Goal: Transaction & Acquisition: Purchase product/service

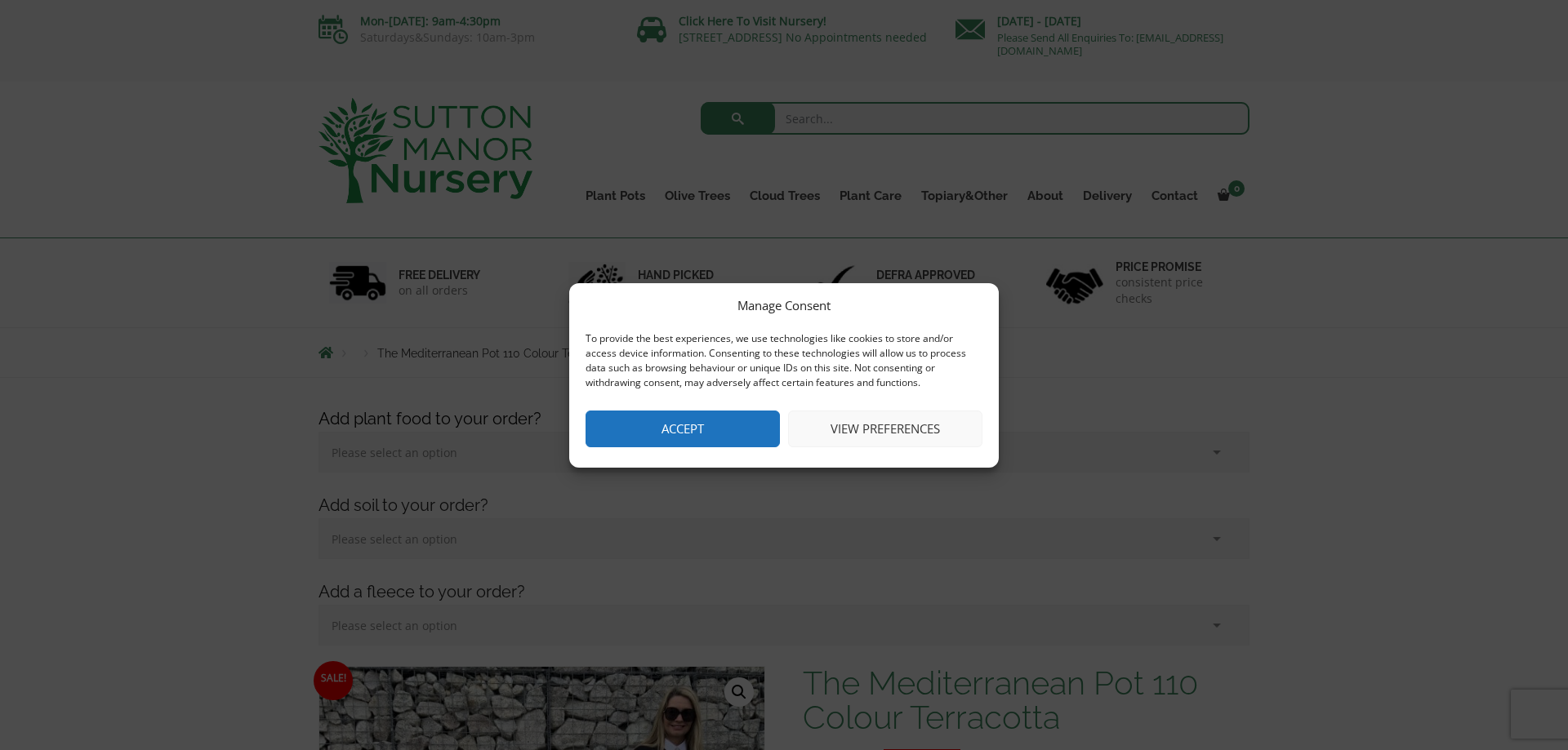
click at [700, 426] on button "Accept" at bounding box center [682, 429] width 194 height 37
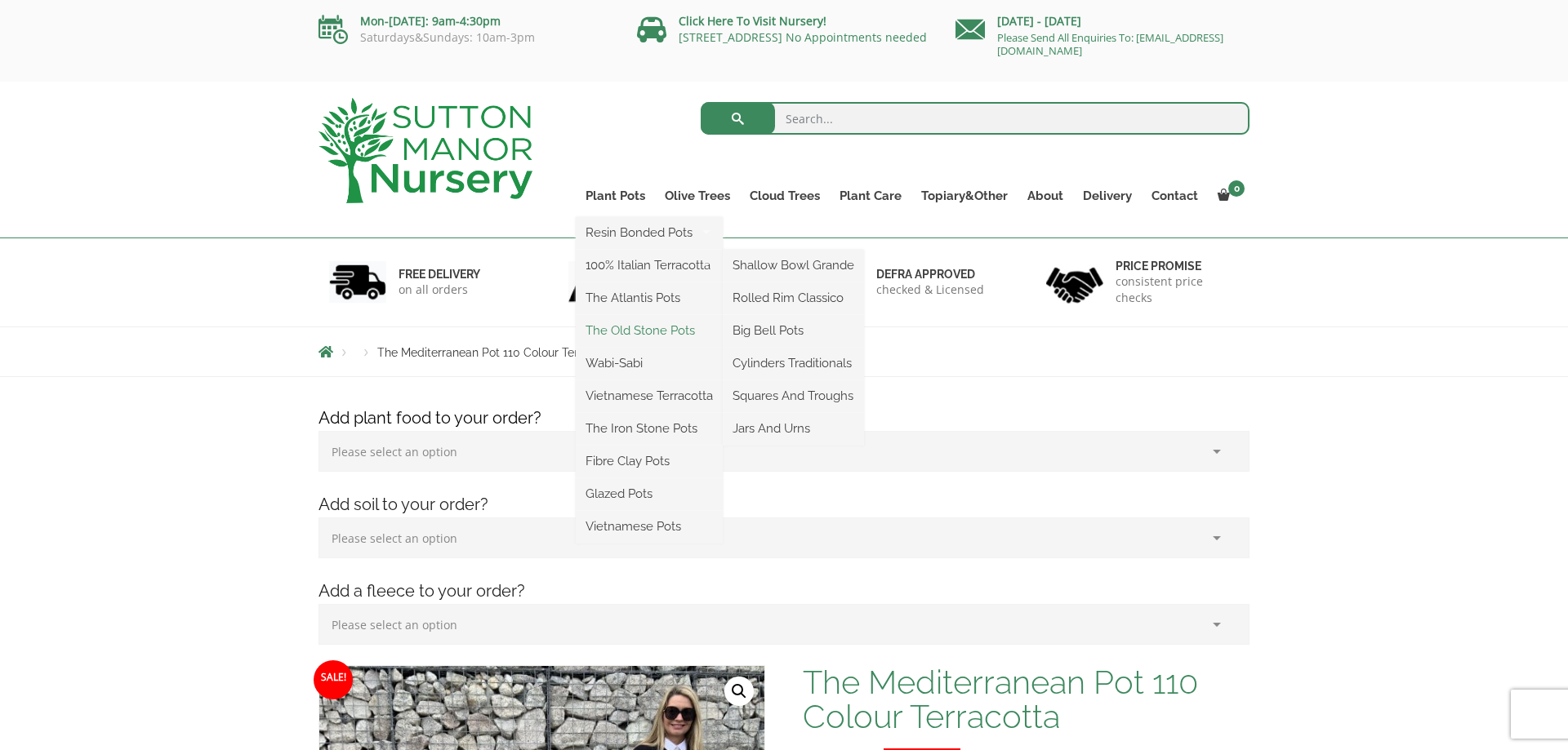
click at [635, 329] on link "The Old Stone Pots" at bounding box center [649, 330] width 147 height 24
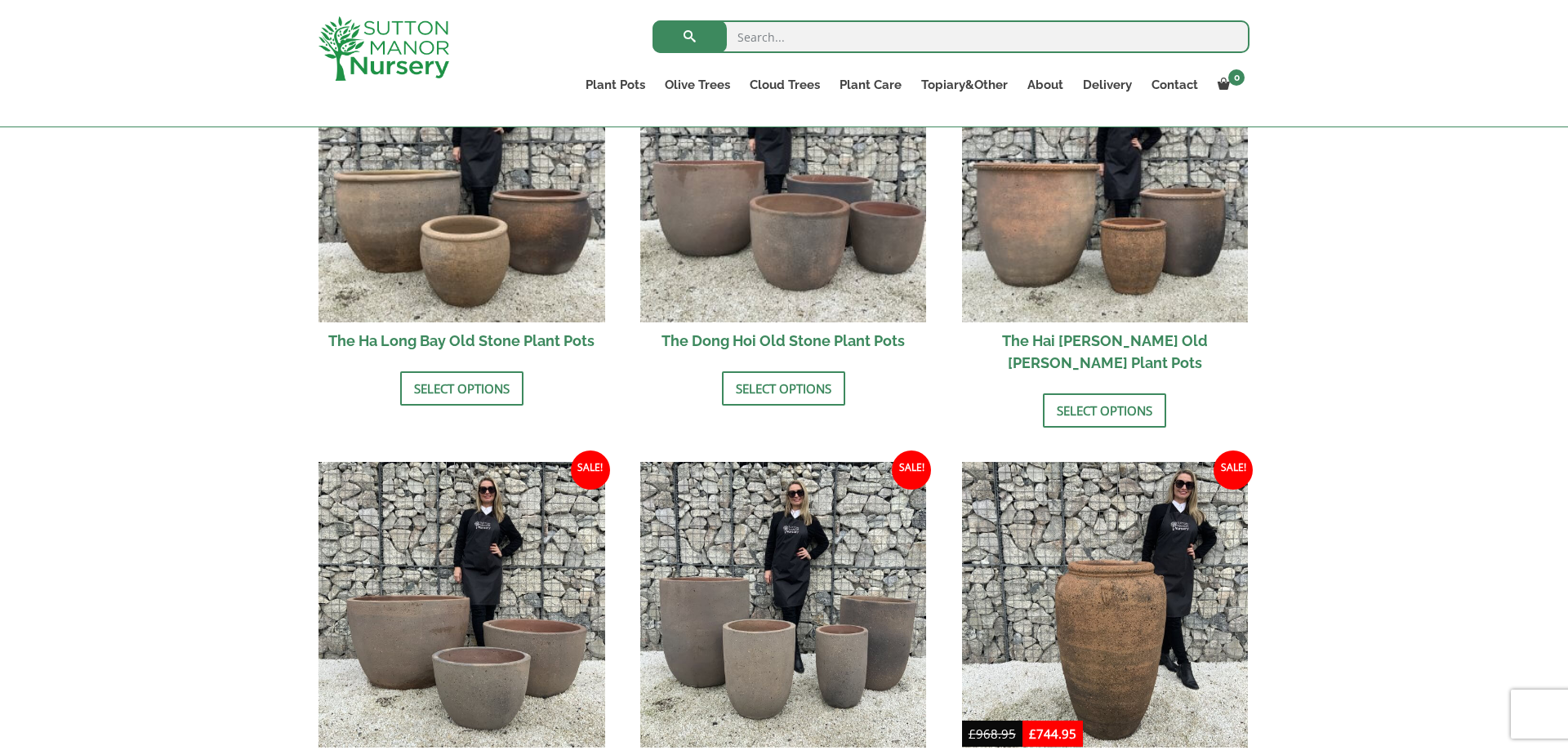
scroll to position [500, 0]
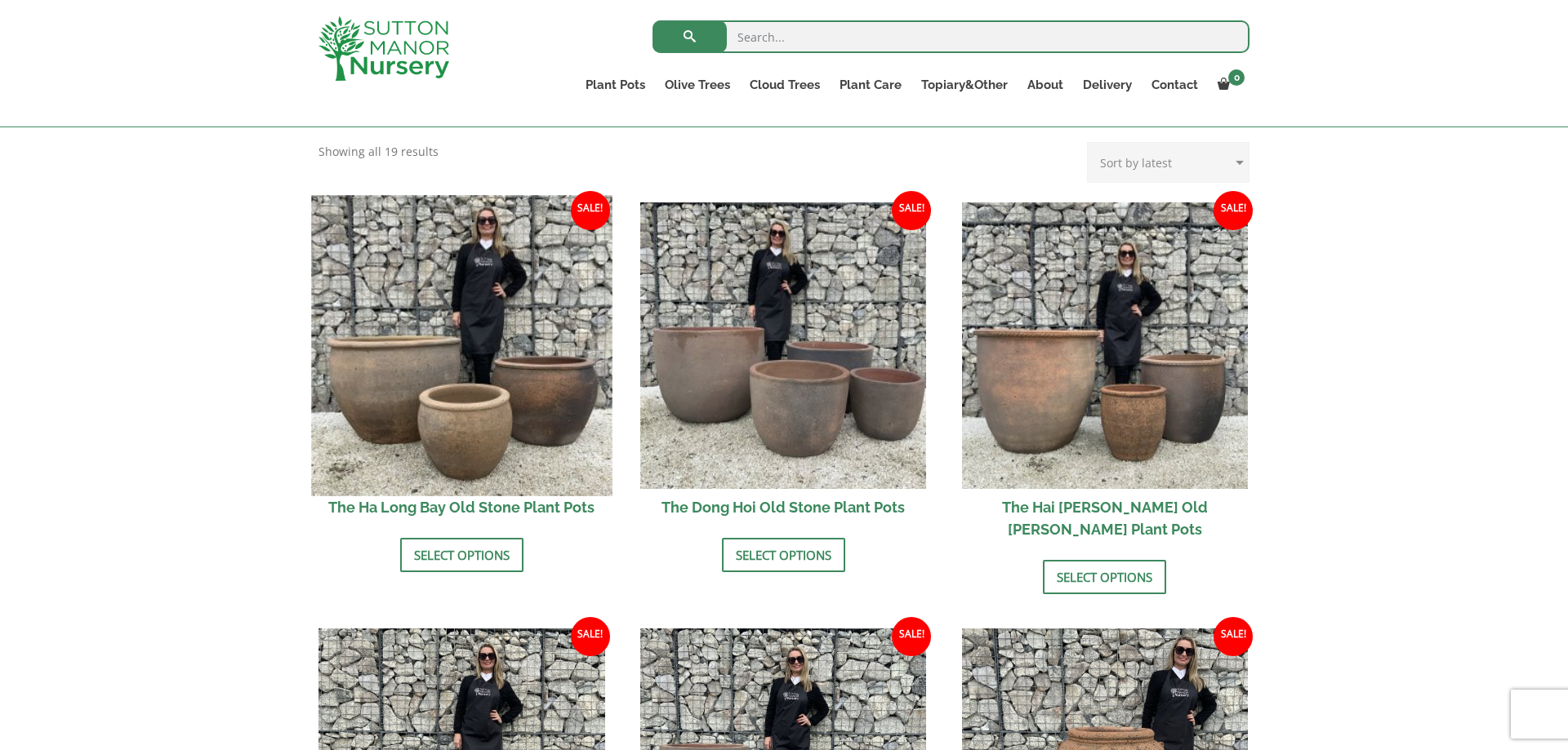
click at [461, 384] on img at bounding box center [461, 344] width 300 height 300
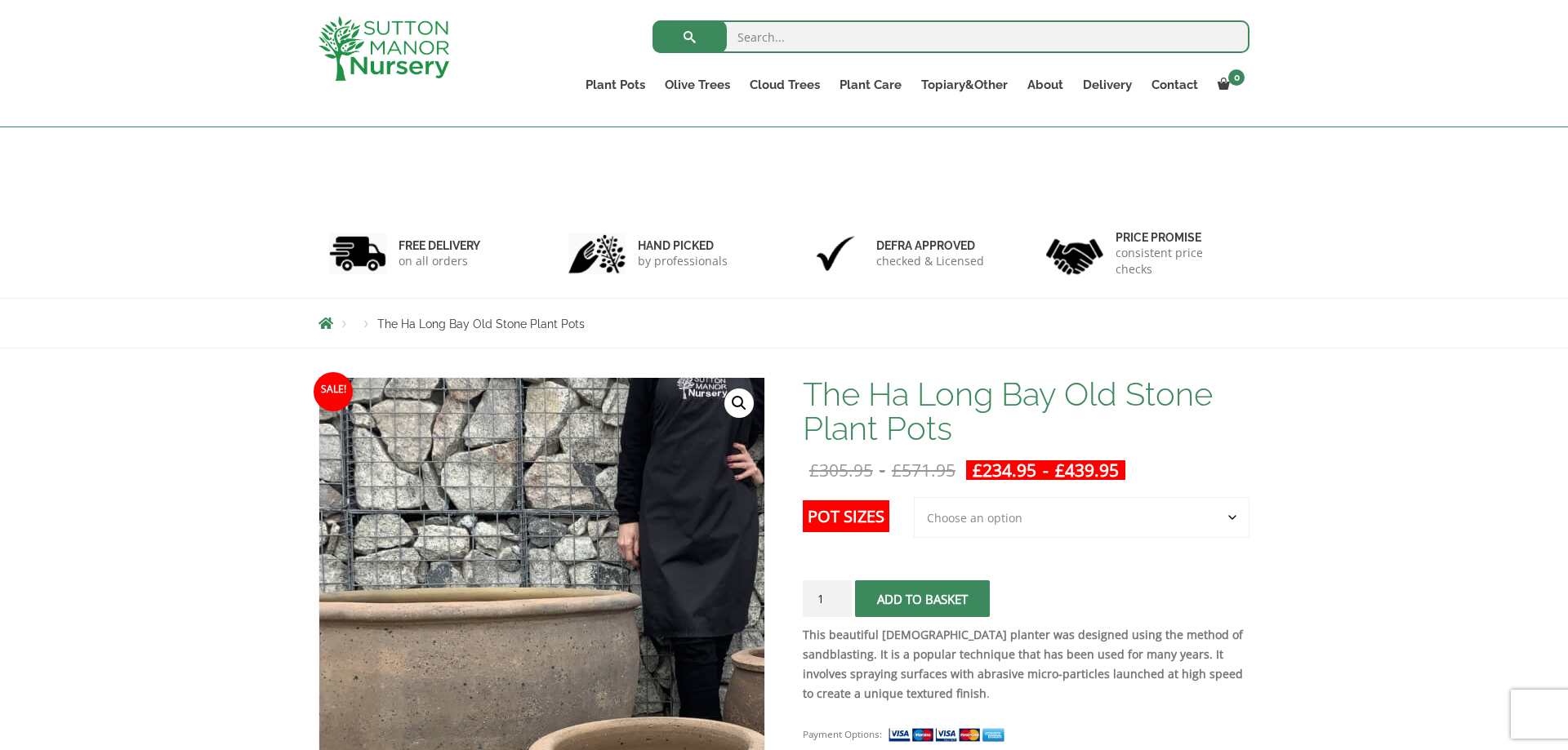
scroll to position [166, 0]
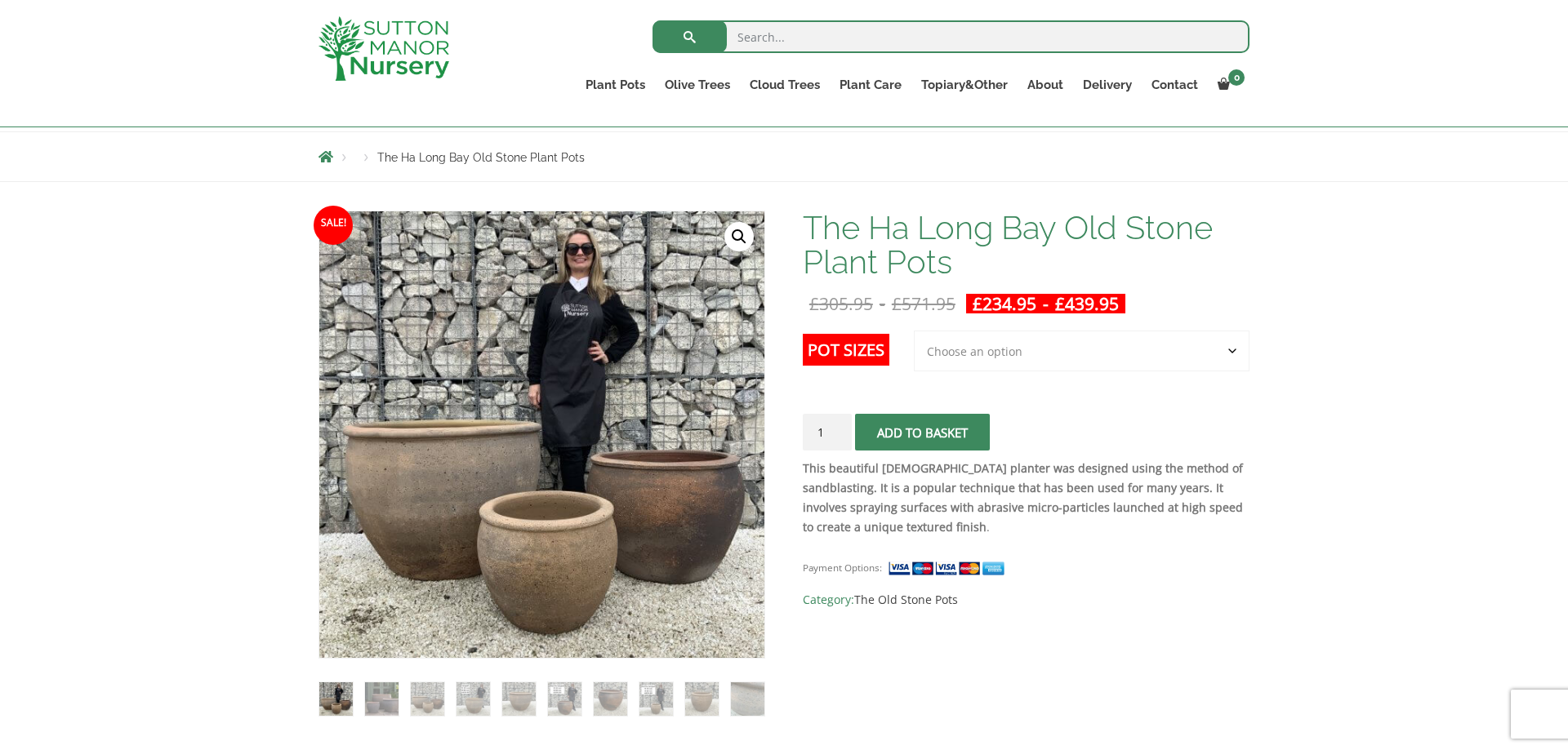
click at [914, 330] on select "Choose an option 3rd to Largest Pot In The Picture 2nd to Largest Pot In The Pi…" at bounding box center [1081, 350] width 335 height 41
select select "3rd to Largest Pot In The Picture"
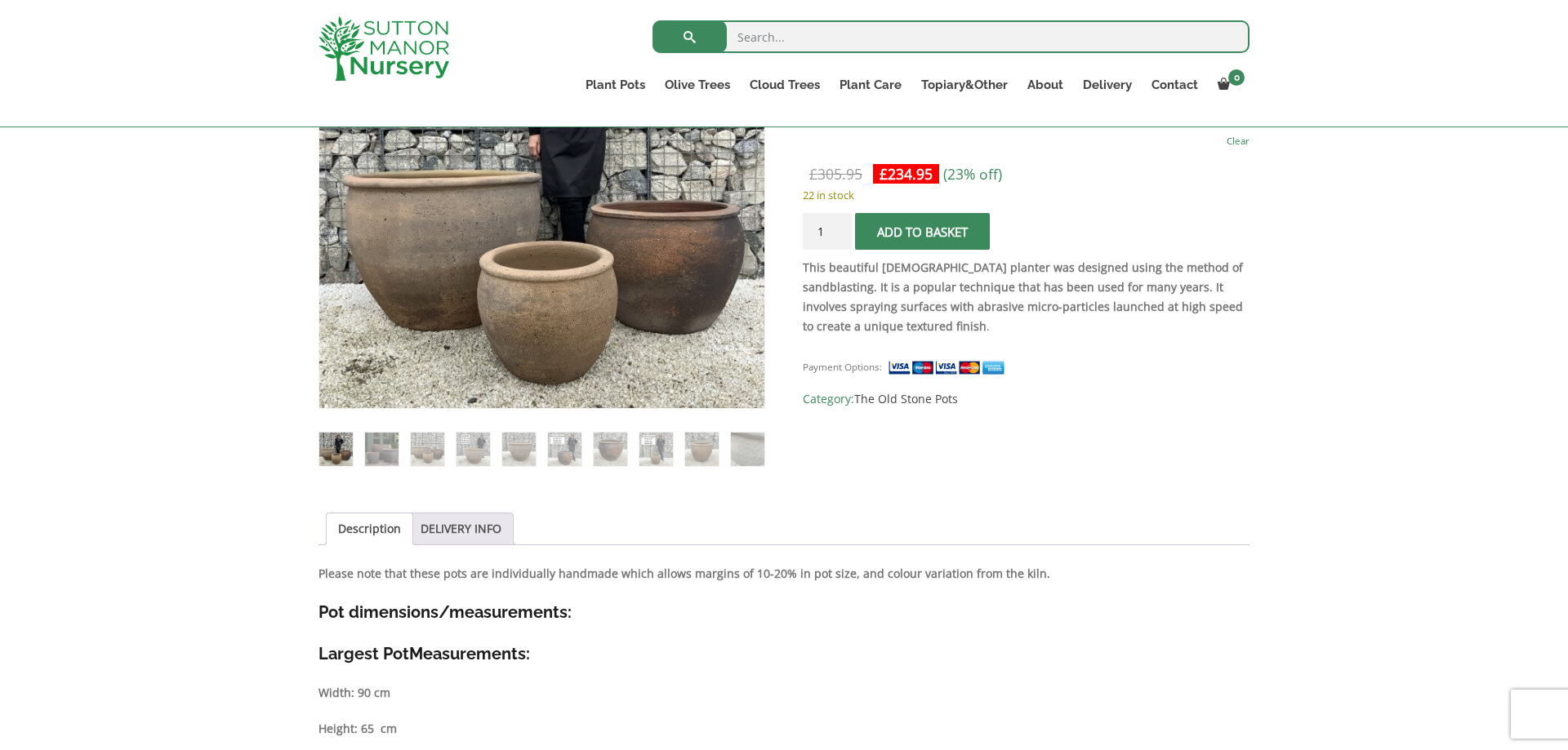
scroll to position [84, 0]
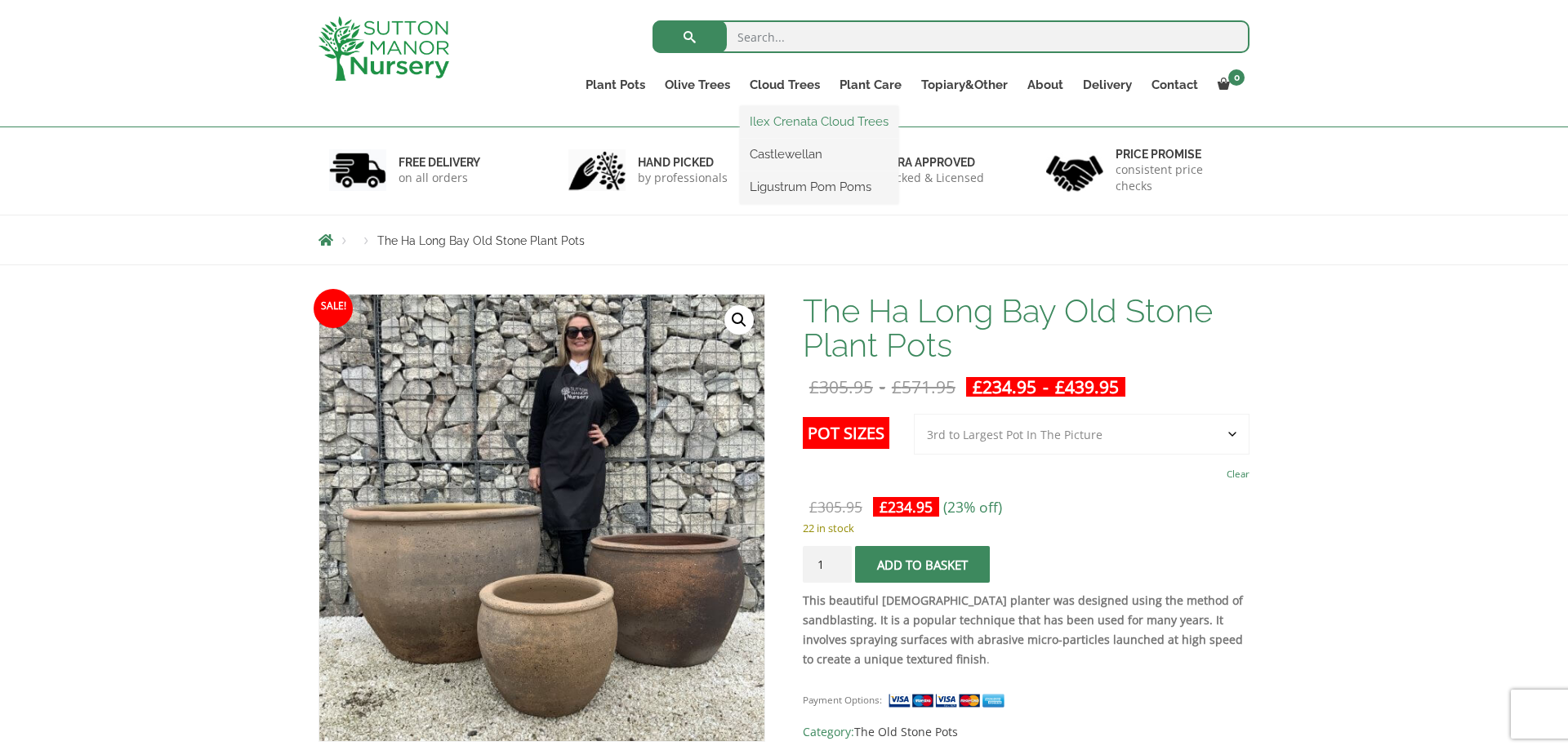
click at [796, 125] on link "Ilex Crenata Cloud Trees" at bounding box center [819, 121] width 158 height 24
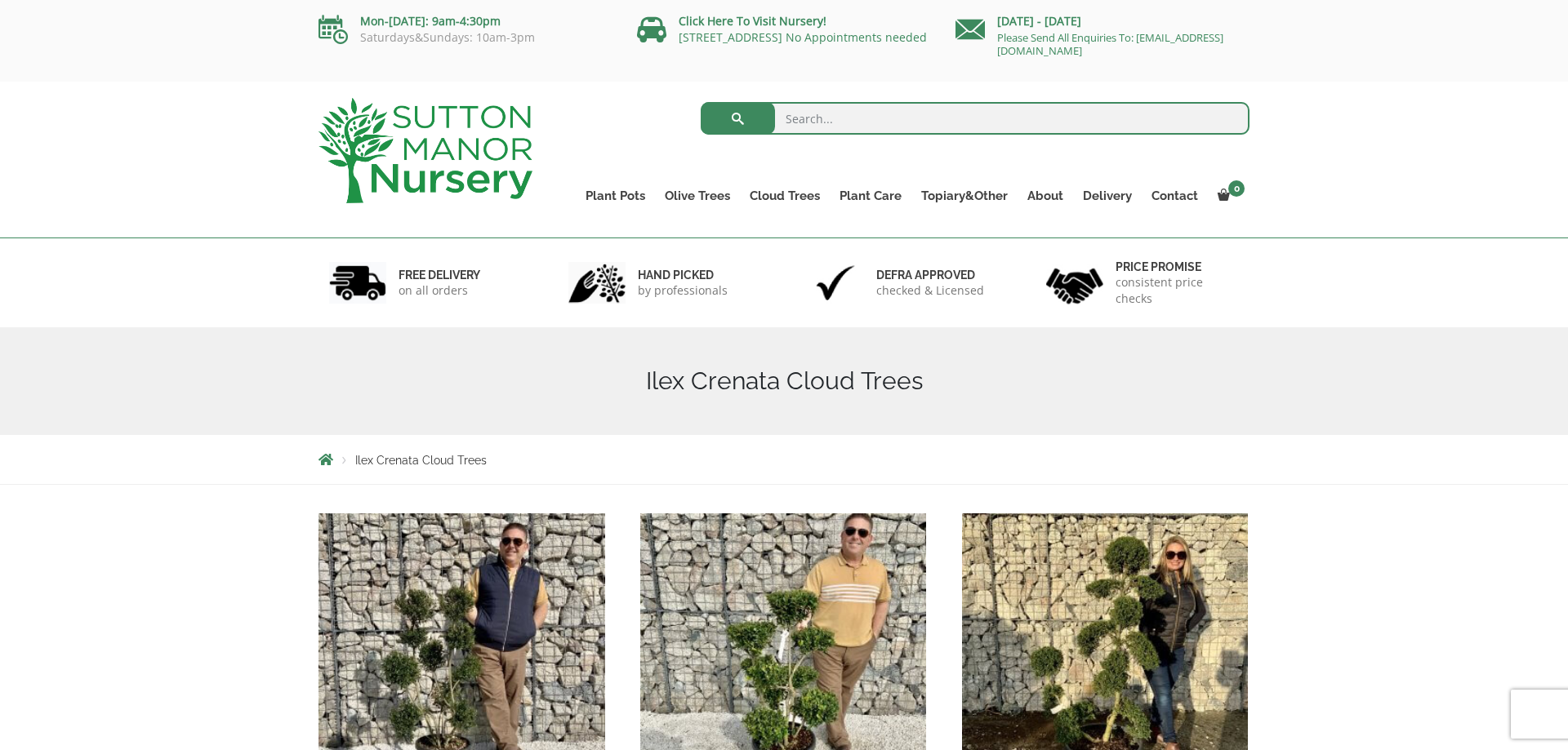
click at [388, 150] on img at bounding box center [426, 151] width 214 height 105
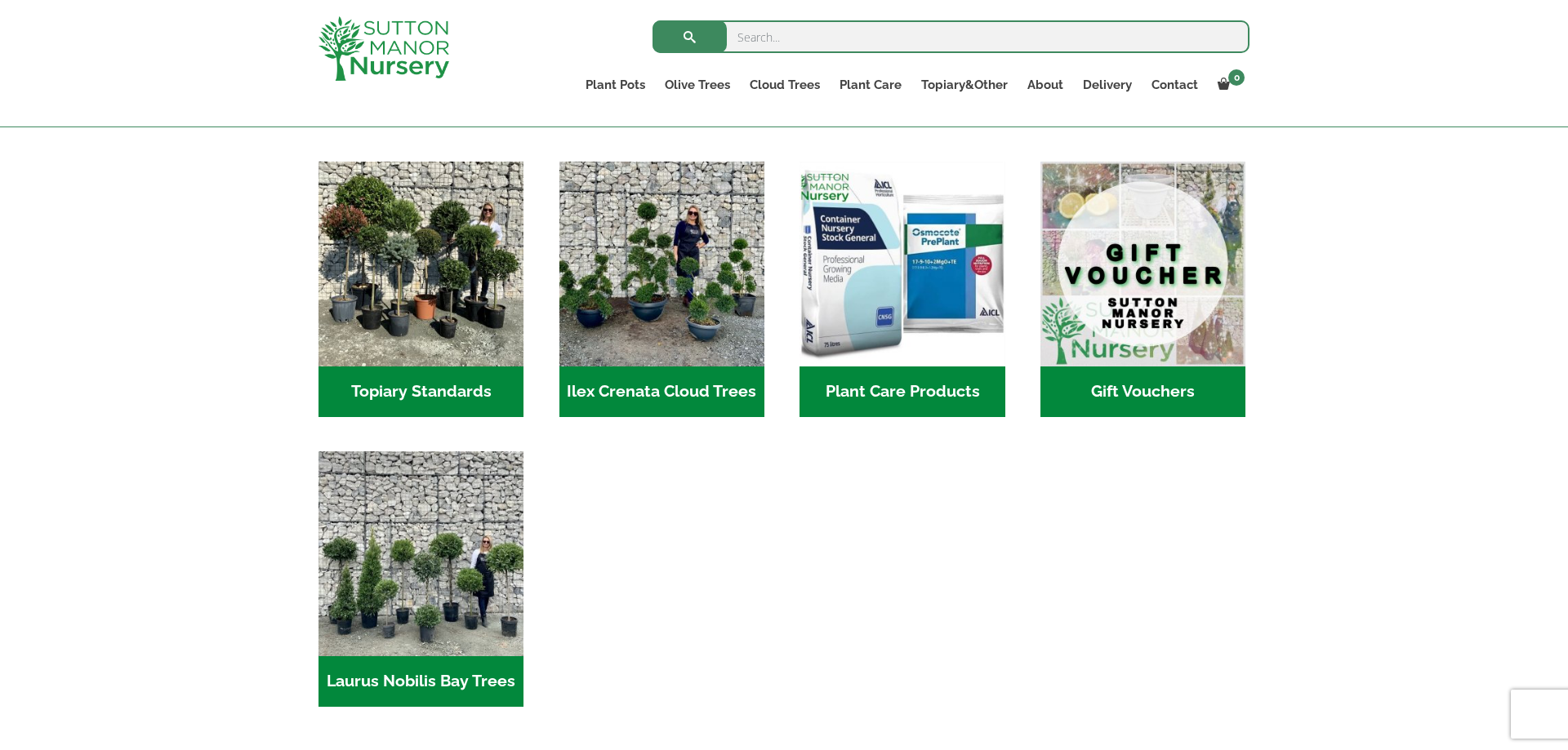
scroll to position [999, 0]
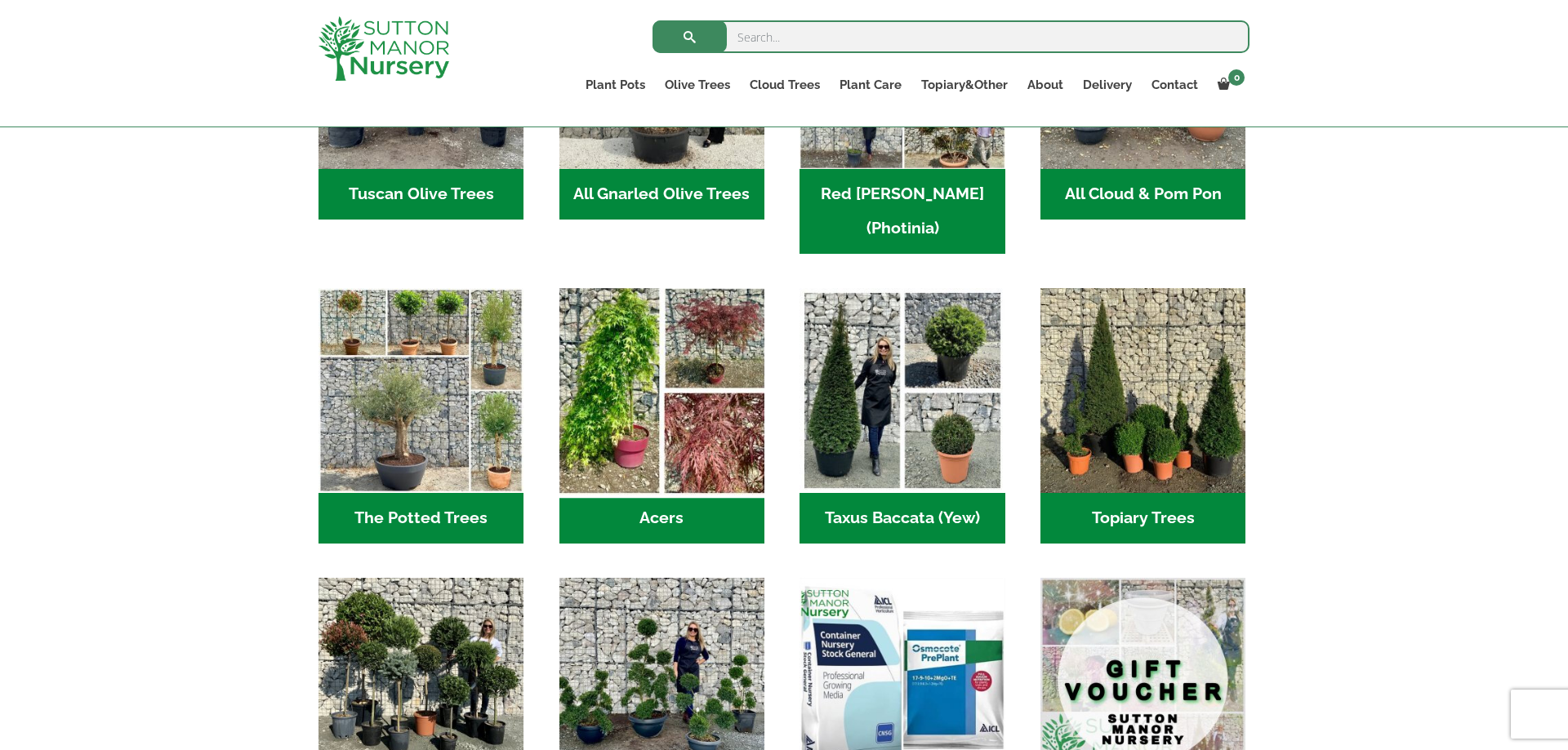
click at [634, 386] on img "Visit product category Acers" at bounding box center [661, 391] width 216 height 216
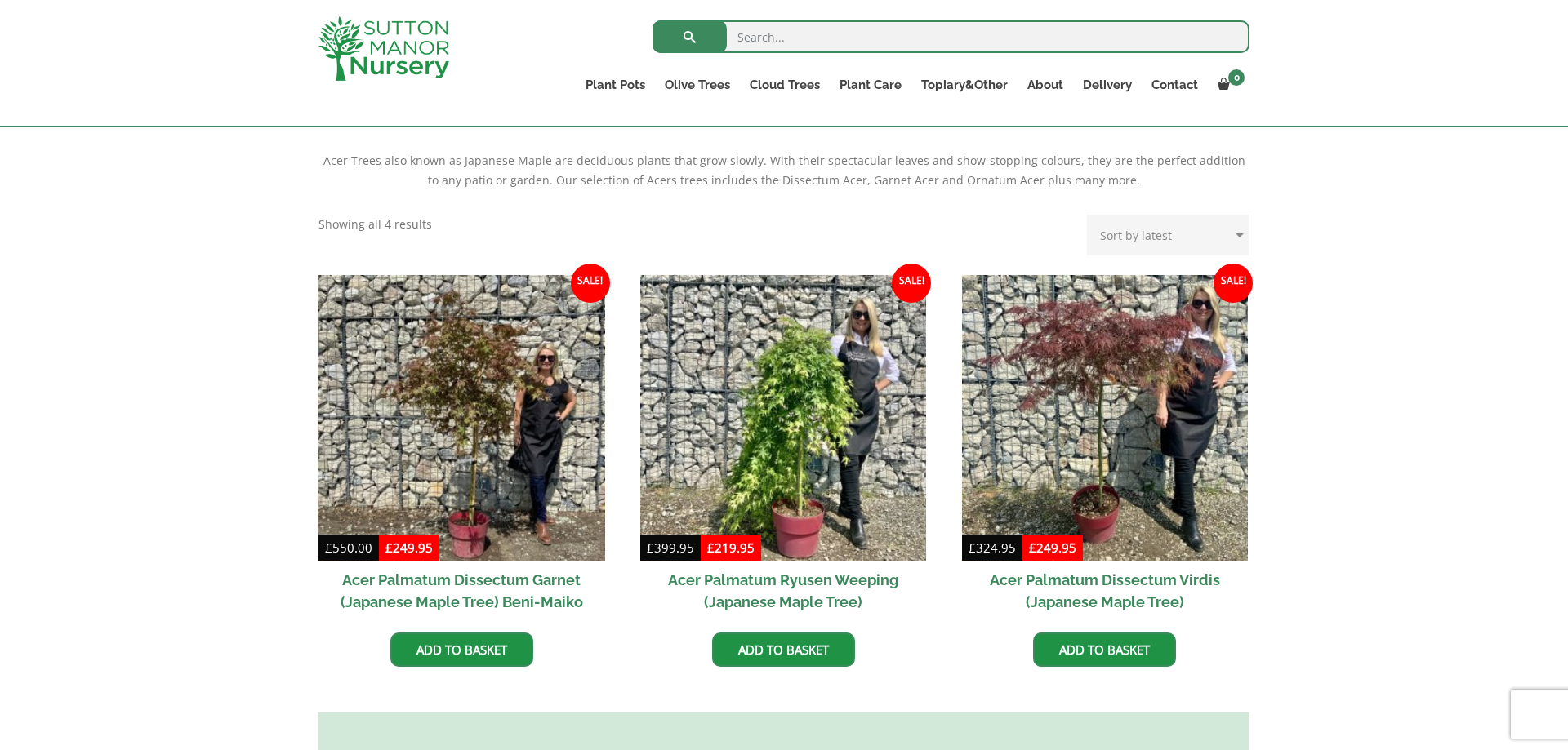
scroll to position [666, 0]
